Goal: Task Accomplishment & Management: Manage account settings

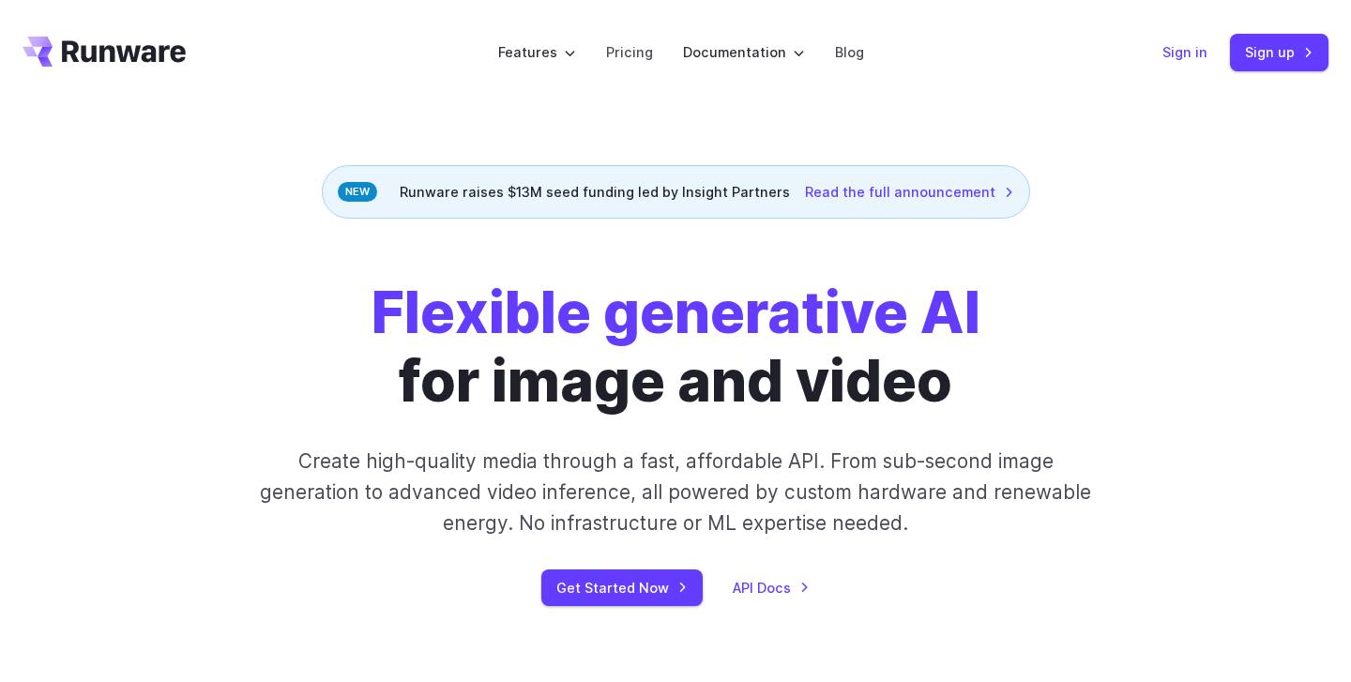
click at [1193, 59] on link "Sign in" at bounding box center [1184, 52] width 45 height 22
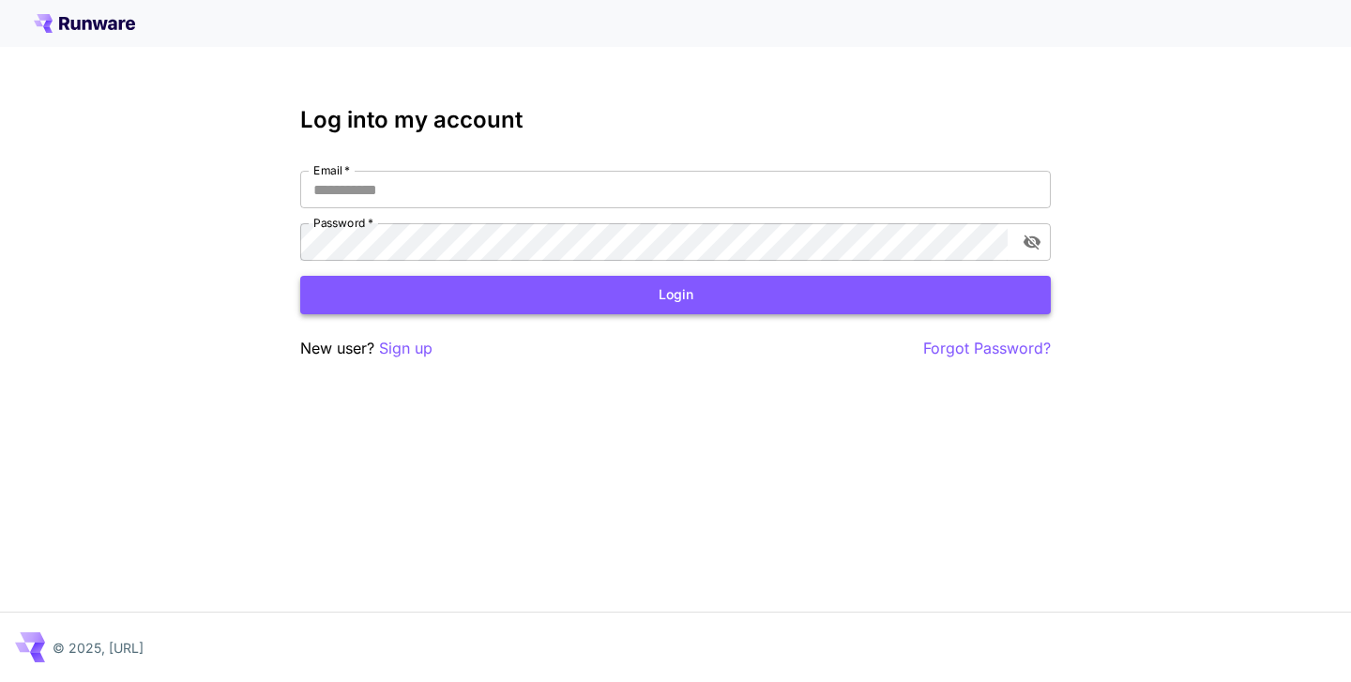
type input "**********"
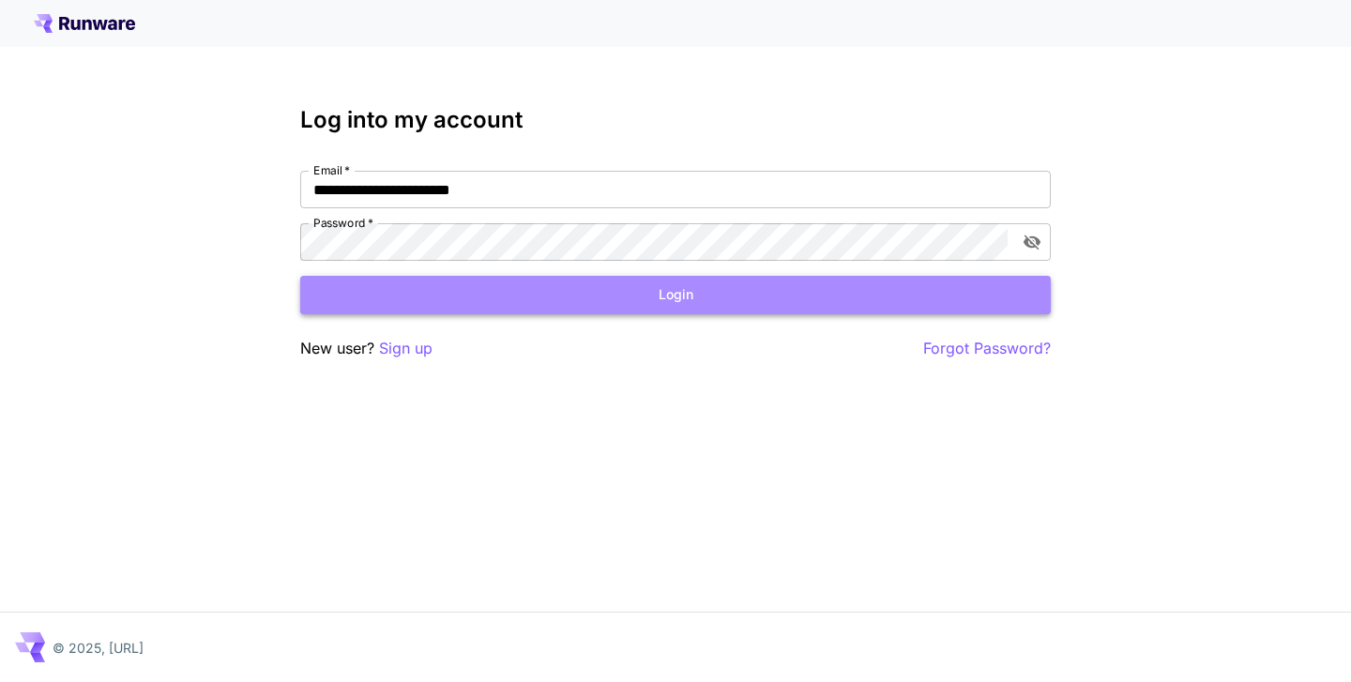
click at [431, 290] on button "Login" at bounding box center [675, 295] width 750 height 38
